Goal: Check status

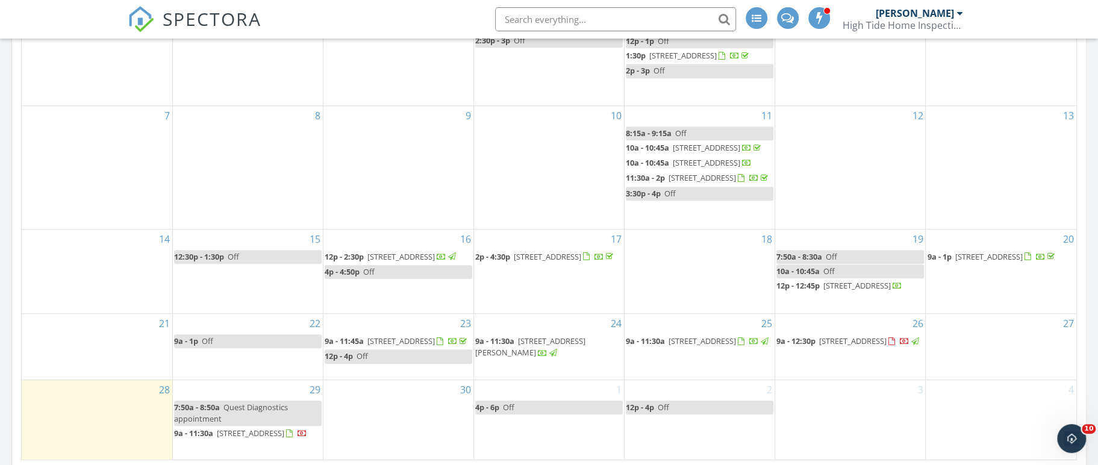
scroll to position [649, 0]
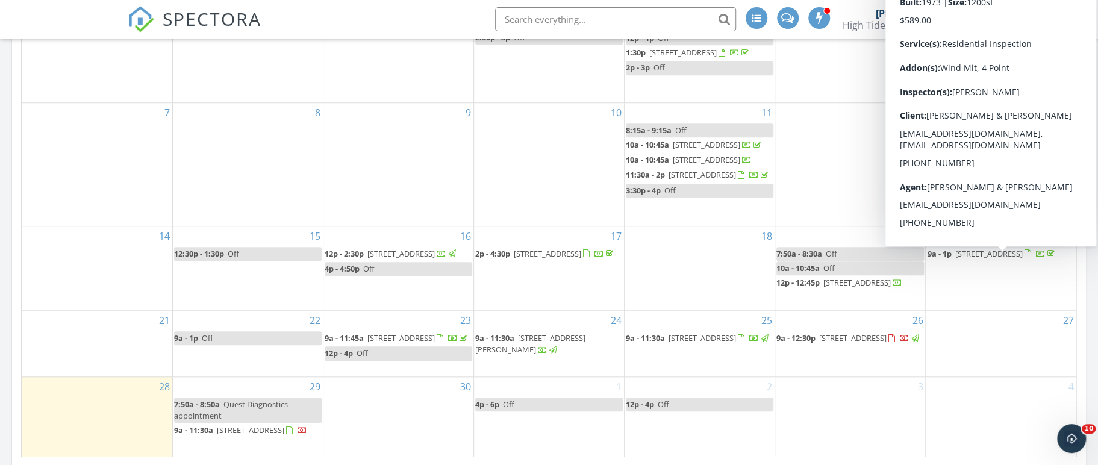
click at [847, 177] on div "12" at bounding box center [850, 164] width 150 height 123
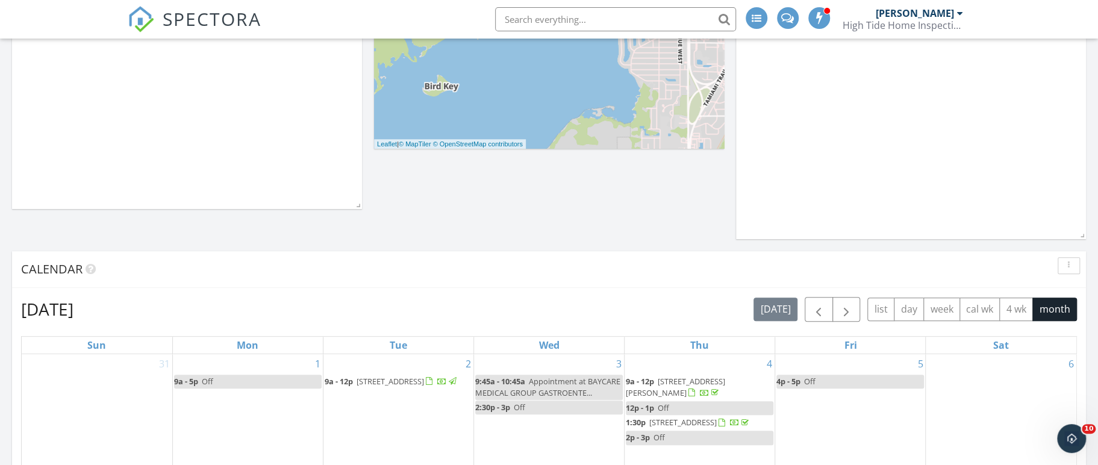
scroll to position [0, 0]
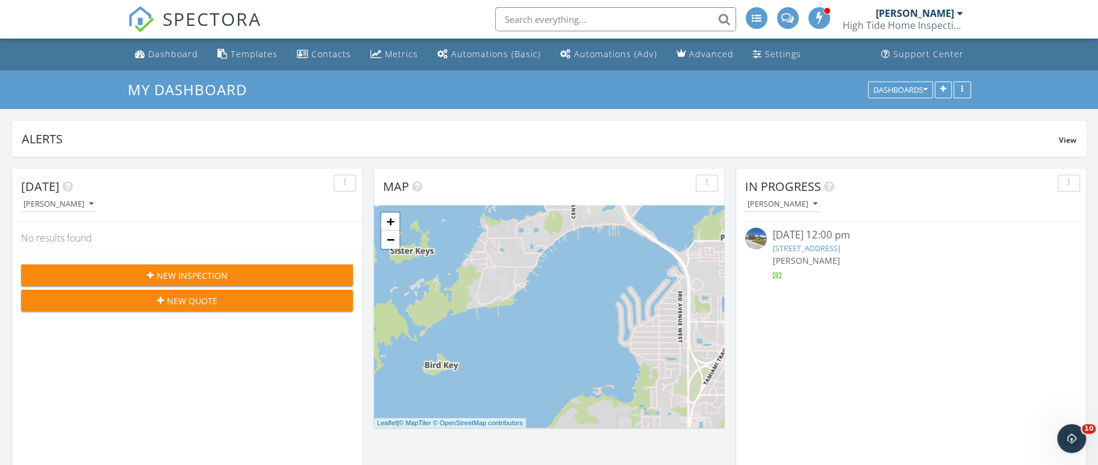
click at [815, 29] on link at bounding box center [820, 19] width 25 height 39
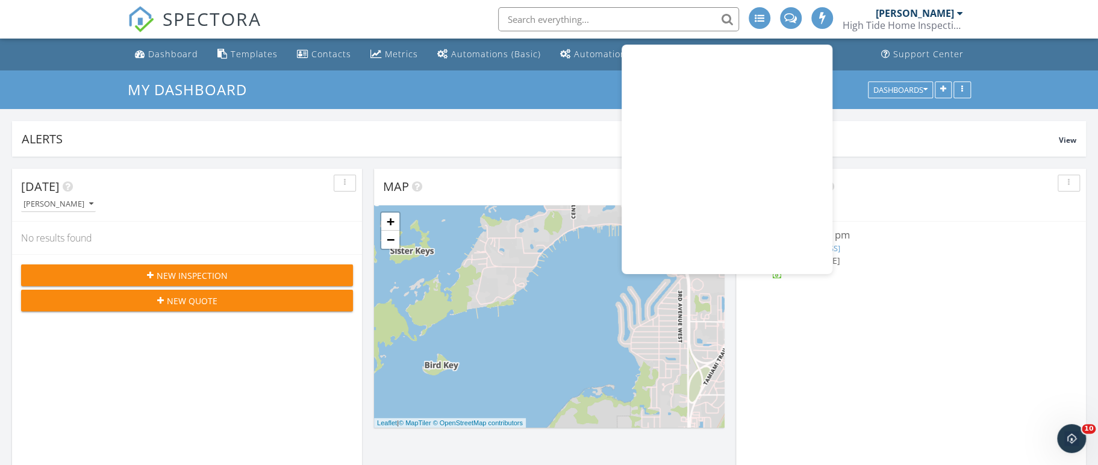
click at [923, 258] on div "[PERSON_NAME]" at bounding box center [911, 260] width 276 height 13
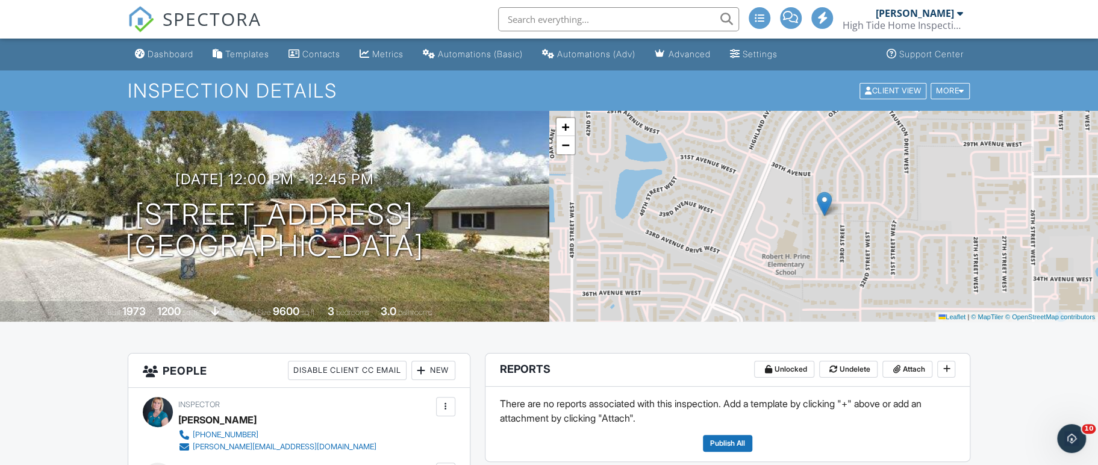
drag, startPoint x: 1101, startPoint y: 52, endPoint x: 988, endPoint y: -119, distance: 205.6
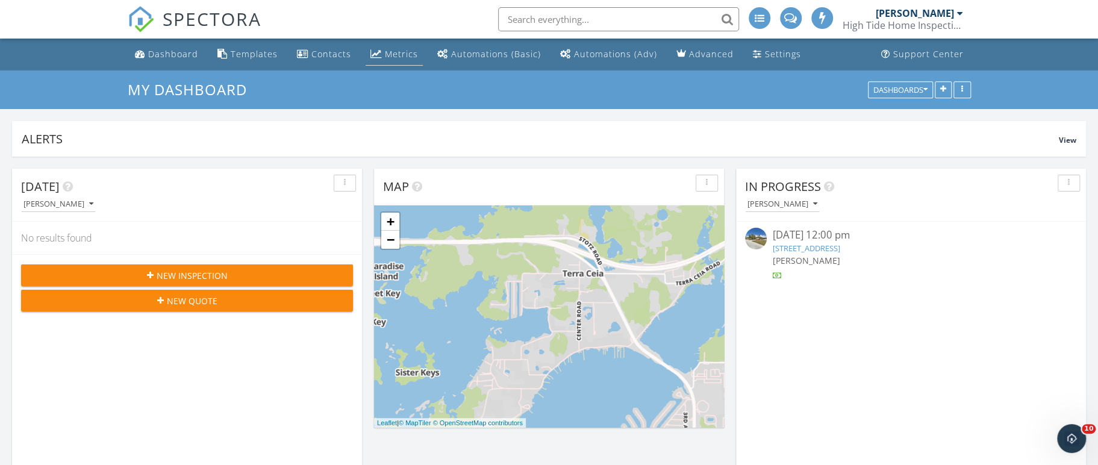
click at [407, 52] on div "Metrics" at bounding box center [401, 53] width 33 height 11
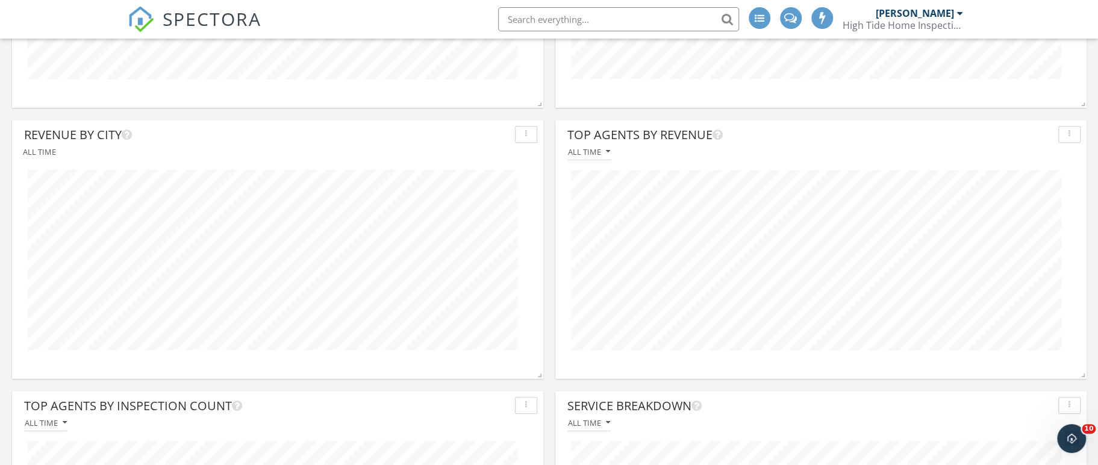
scroll to position [592, 0]
click at [608, 145] on button "All time" at bounding box center [588, 151] width 43 height 16
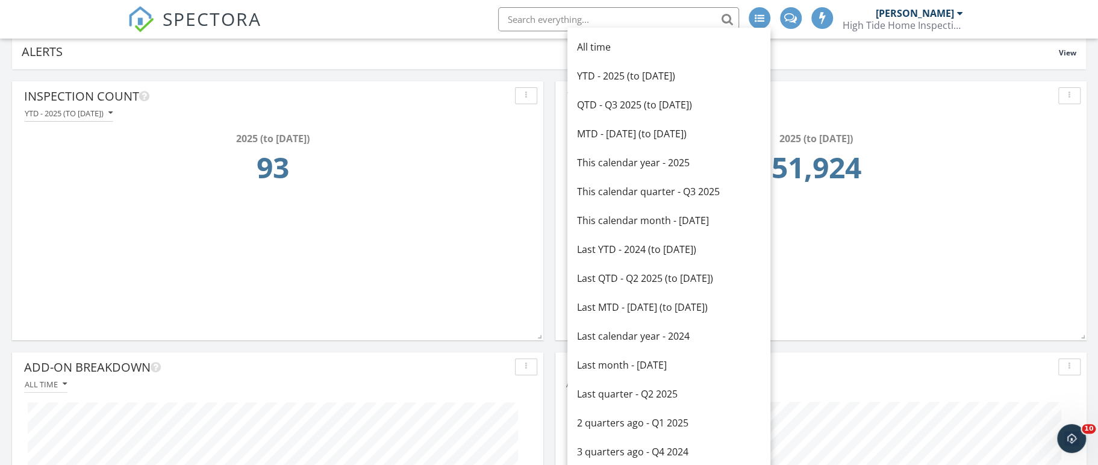
scroll to position [82, 0]
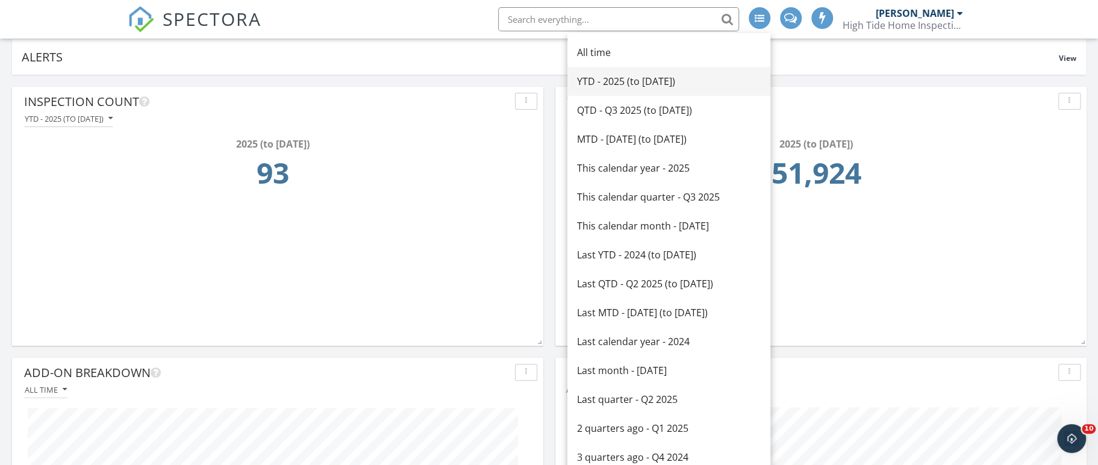
click at [678, 76] on div "YTD - 2025 (to [DATE])" at bounding box center [669, 81] width 184 height 14
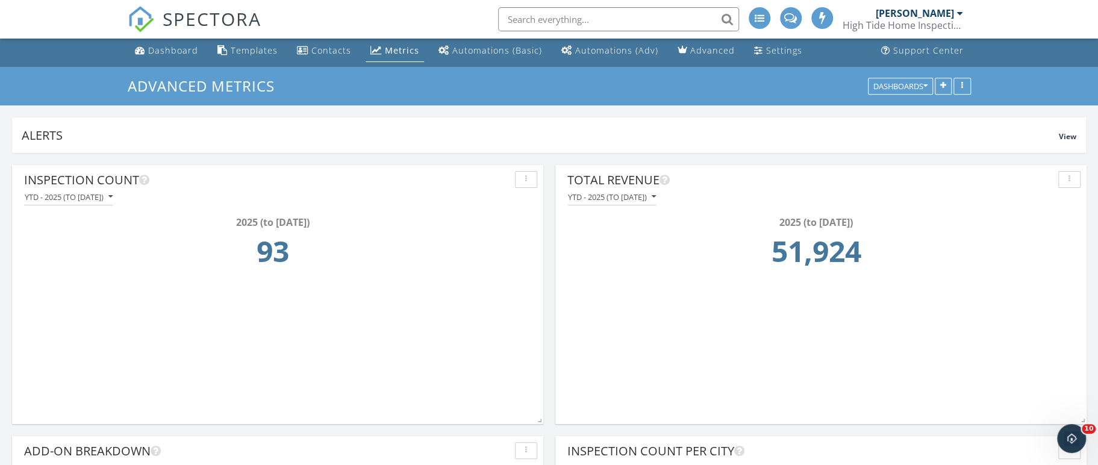
scroll to position [16, 0]
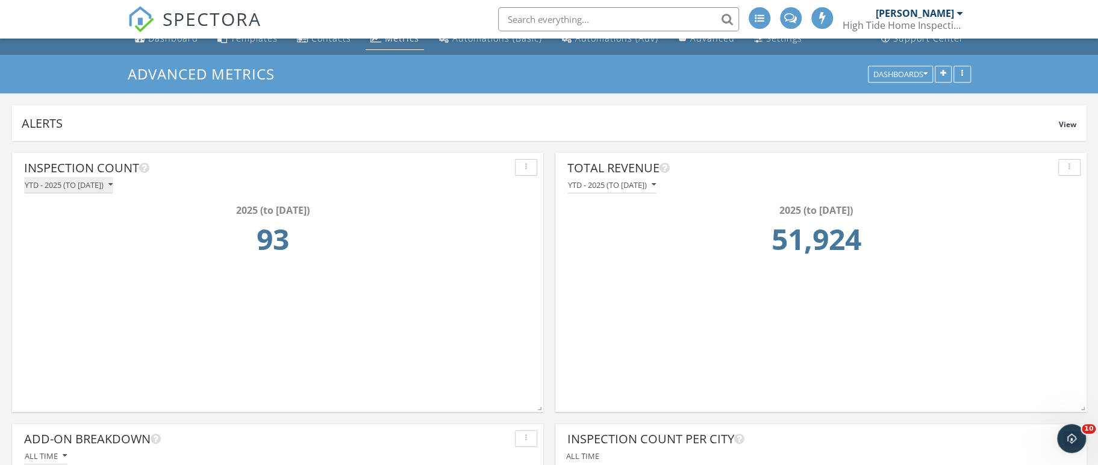
click at [113, 184] on div "YTD - 2025 (to [DATE])" at bounding box center [69, 185] width 88 height 8
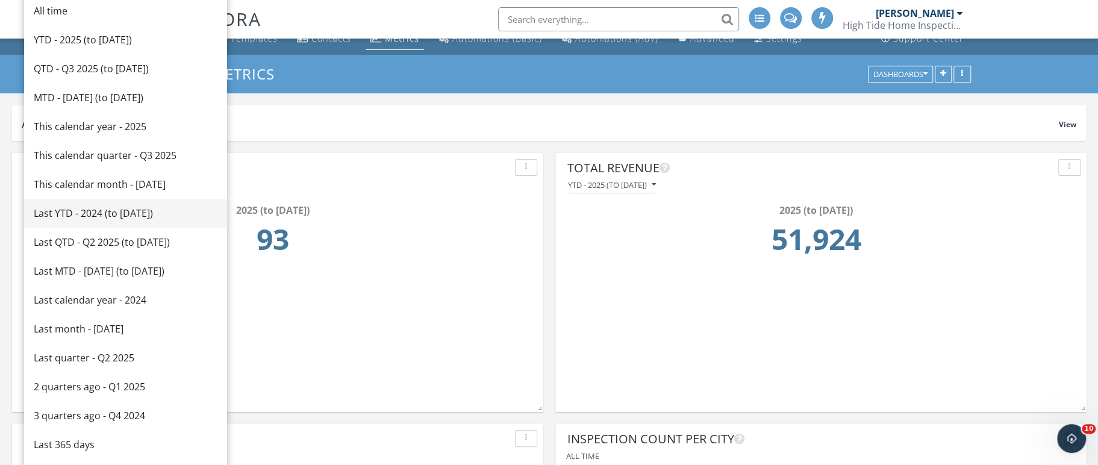
click at [145, 208] on div "Last YTD - 2024 (to [DATE])" at bounding box center [126, 213] width 184 height 14
